Goal: Find specific page/section: Find specific page/section

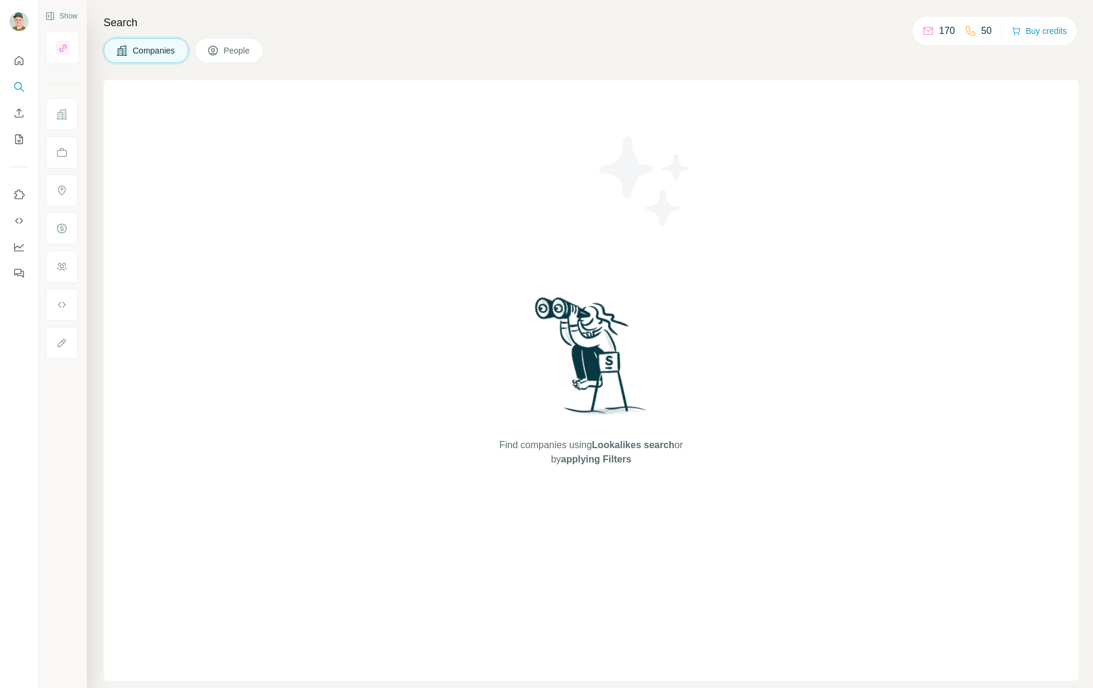
click at [215, 49] on icon at bounding box center [213, 51] width 12 height 12
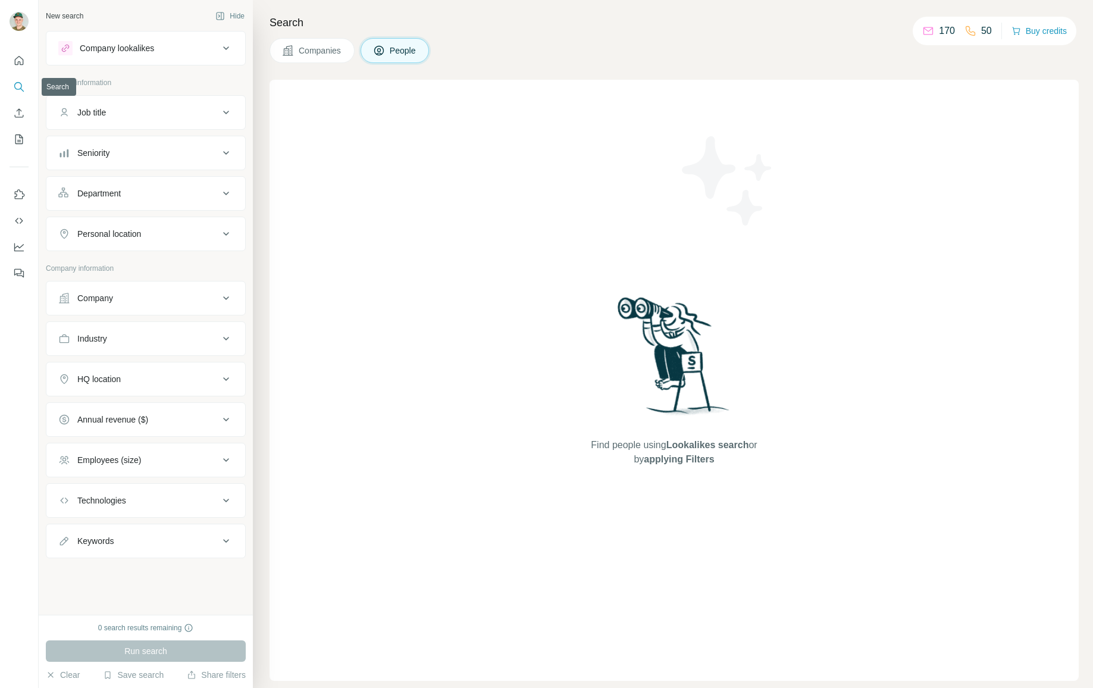
click at [17, 87] on icon "Search" at bounding box center [19, 87] width 12 height 12
click at [17, 112] on icon "Enrich CSV" at bounding box center [19, 113] width 12 height 12
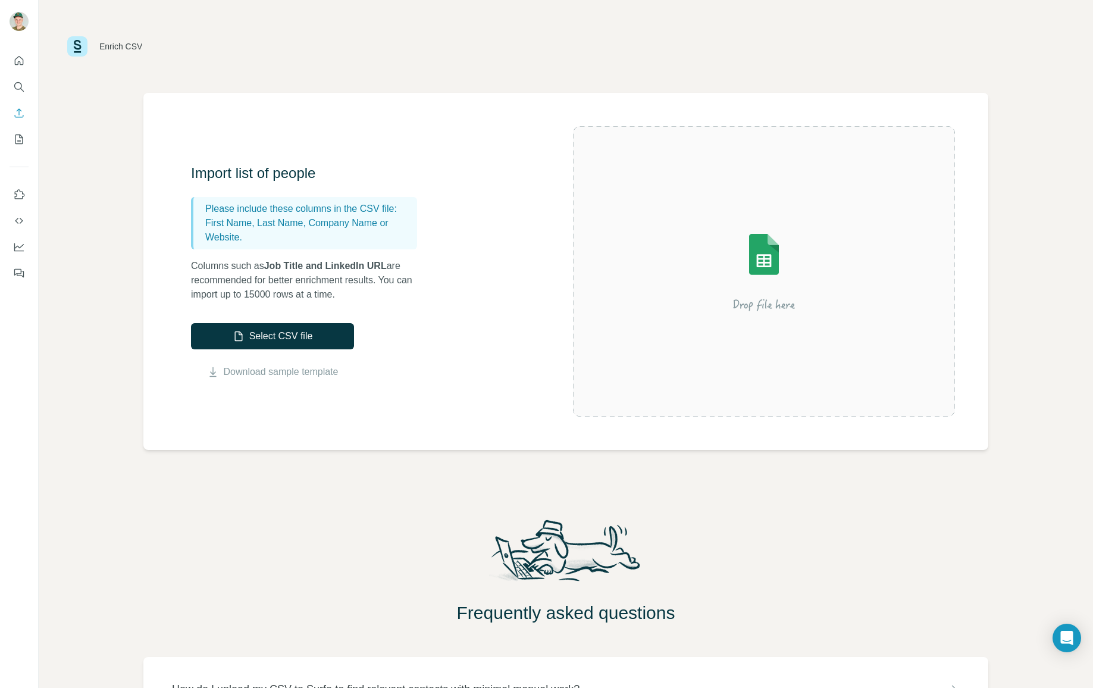
click at [14, 151] on div at bounding box center [19, 163] width 38 height 241
click at [17, 122] on button "Enrich CSV" at bounding box center [19, 112] width 19 height 21
click at [18, 144] on icon "My lists" at bounding box center [19, 139] width 12 height 12
